Goal: Find specific page/section: Find specific page/section

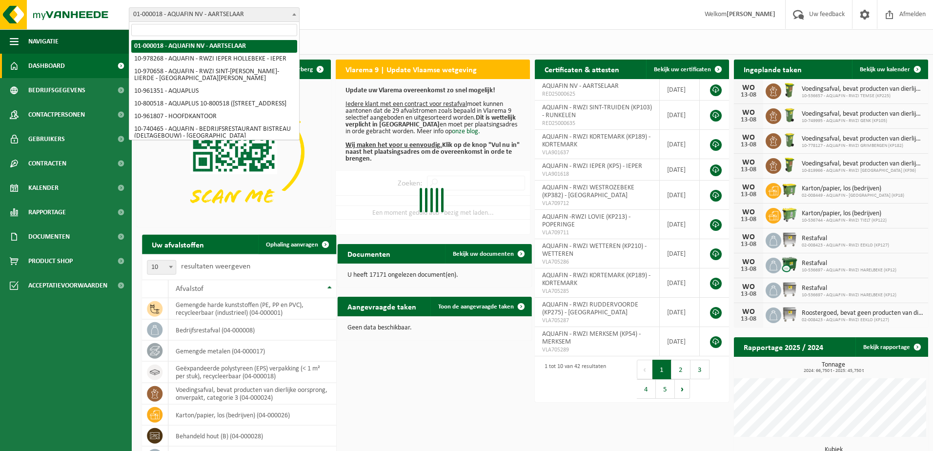
click at [195, 15] on span "01-000018 - AQUAFIN NV - AARTSELAAR" at bounding box center [214, 15] width 170 height 14
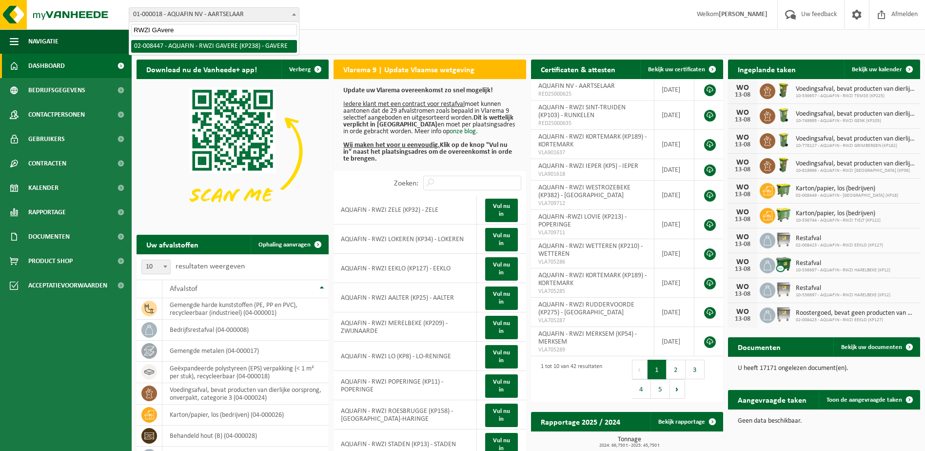
type input "RWZI GAvere"
select select "1256"
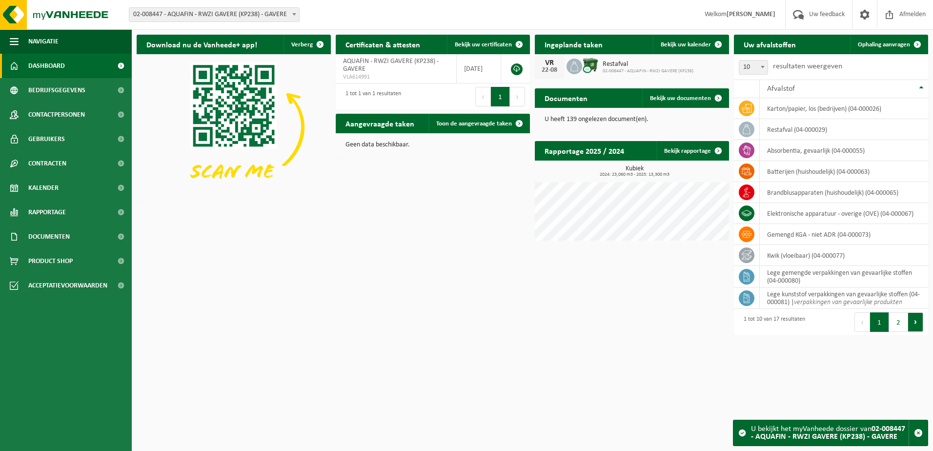
click at [912, 323] on button "Volgende" at bounding box center [915, 322] width 15 height 20
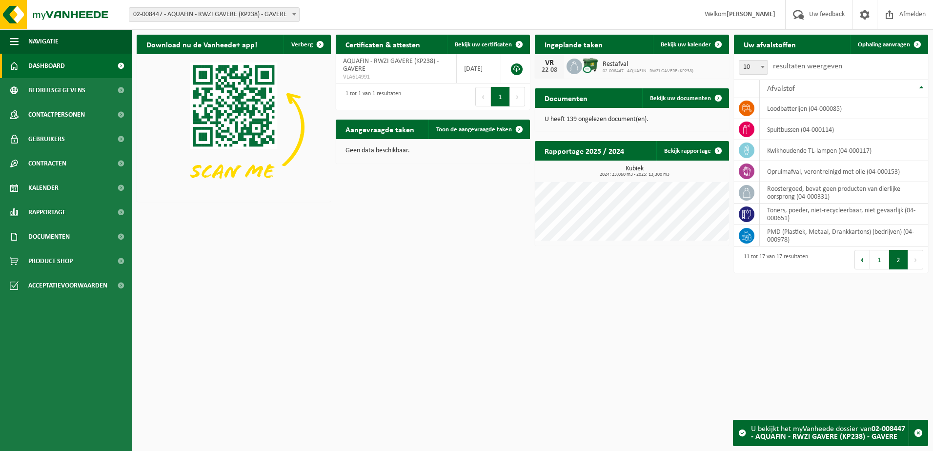
click at [912, 260] on button "Volgende" at bounding box center [915, 260] width 15 height 20
click at [883, 259] on button "1" at bounding box center [879, 260] width 19 height 20
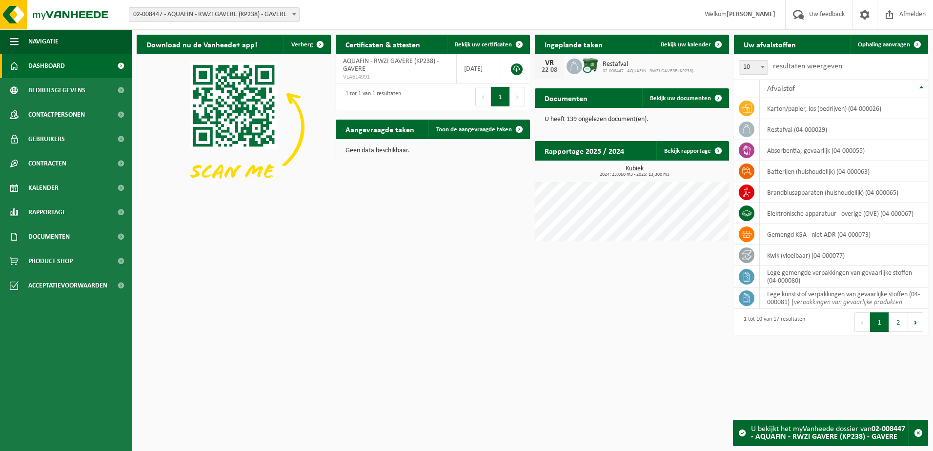
click at [294, 14] on b at bounding box center [294, 14] width 4 height 2
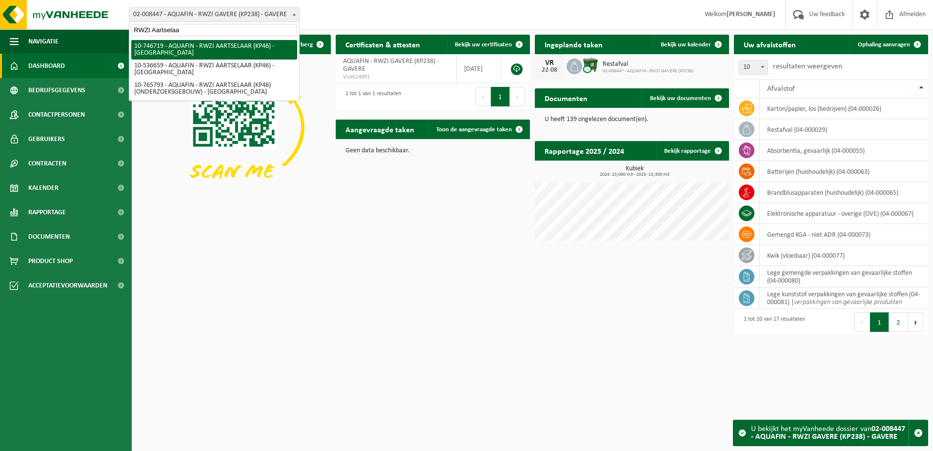
type input "RWZI Aartselaar"
select select "5716"
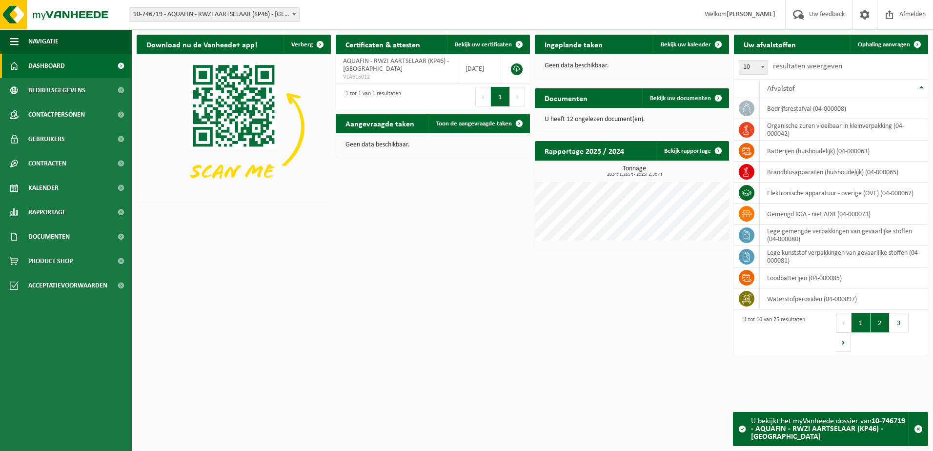
click at [876, 325] on button "2" at bounding box center [879, 323] width 19 height 20
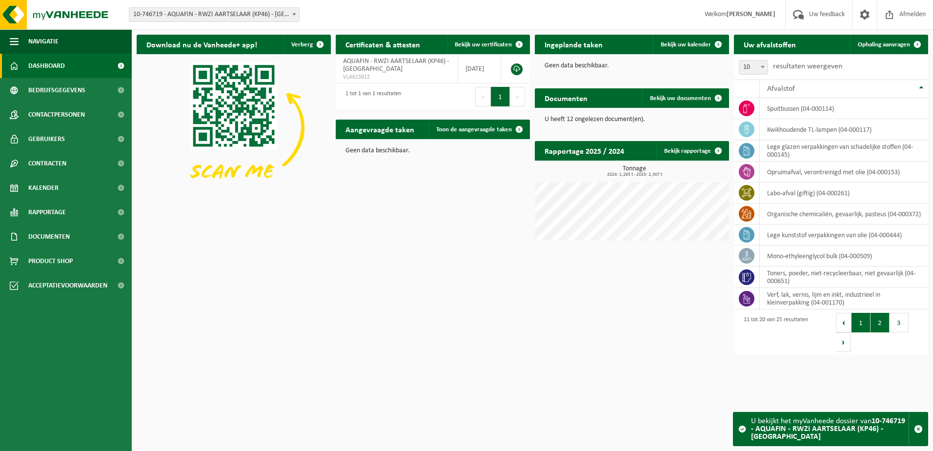
click at [863, 323] on button "1" at bounding box center [860, 323] width 19 height 20
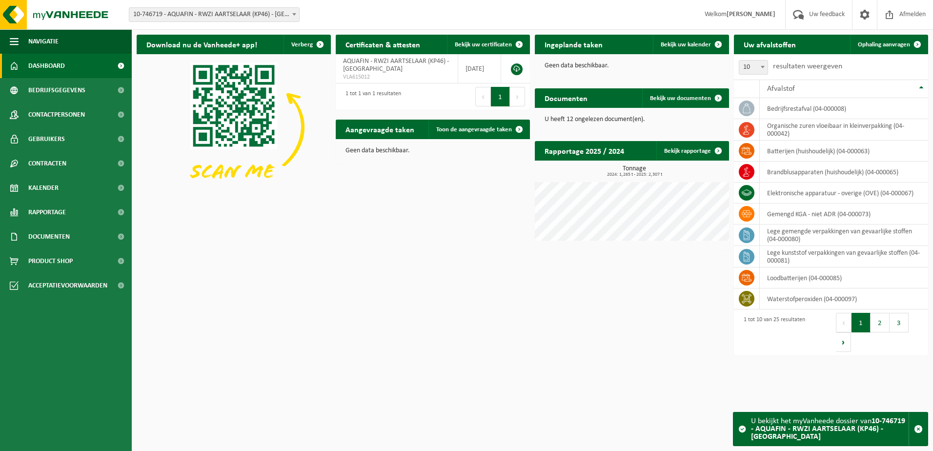
click at [880, 316] on button "2" at bounding box center [879, 323] width 19 height 20
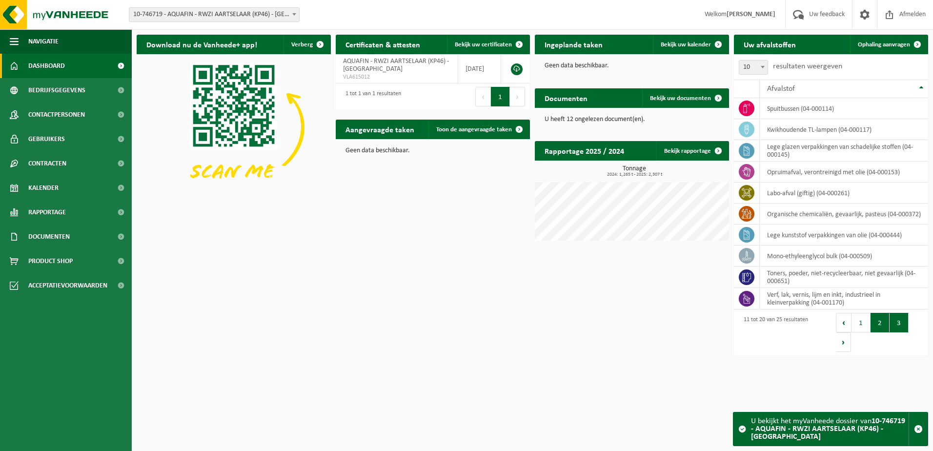
click at [898, 322] on button "3" at bounding box center [898, 323] width 19 height 20
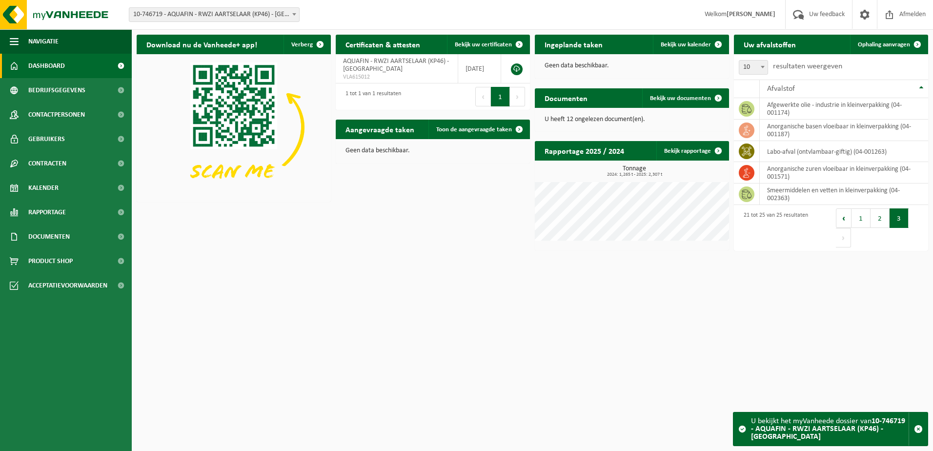
click at [851, 228] on button "Volgende" at bounding box center [843, 238] width 15 height 20
